Goal: Transaction & Acquisition: Purchase product/service

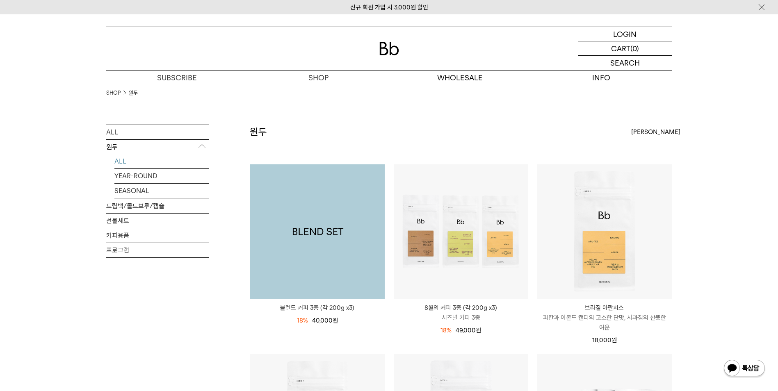
click at [317, 233] on img at bounding box center [317, 231] width 134 height 134
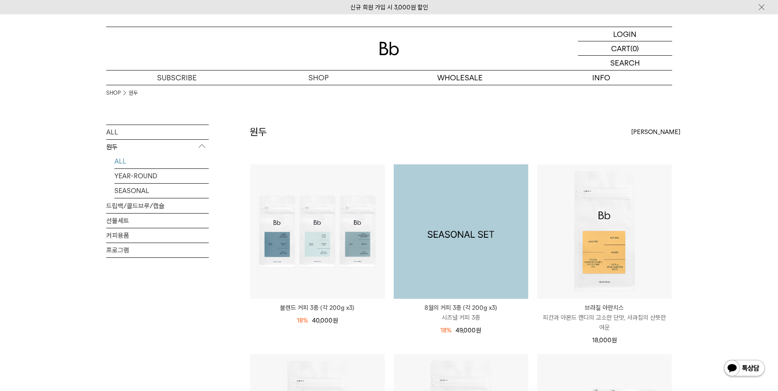
click at [467, 213] on img at bounding box center [461, 231] width 134 height 134
